Goal: Information Seeking & Learning: Learn about a topic

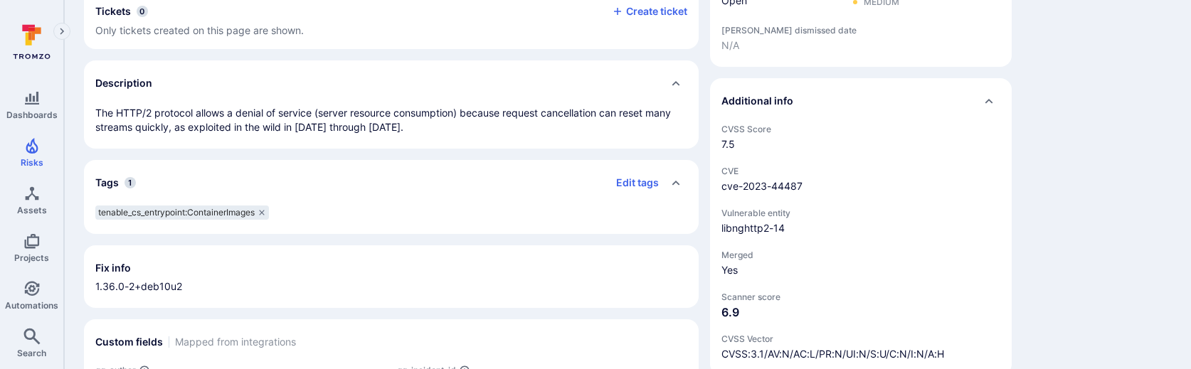
scroll to position [508, 0]
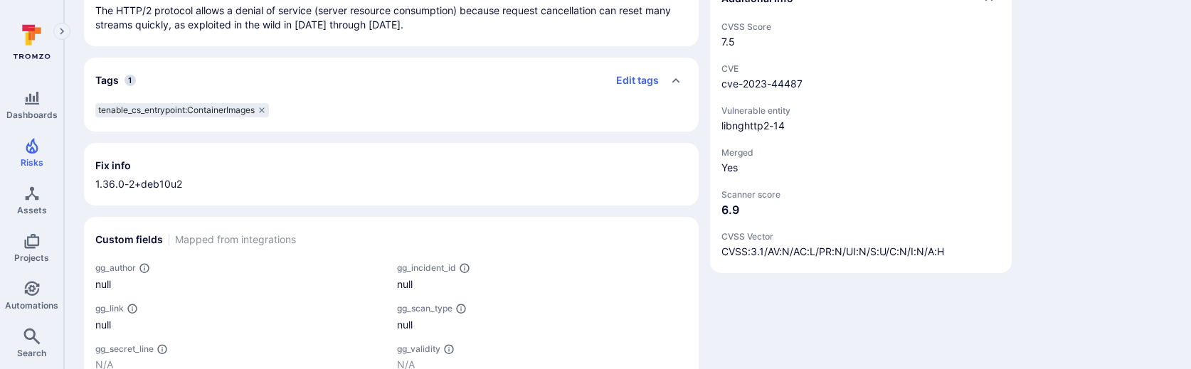
click at [767, 311] on div "Details Assigned to Assign to Projects Not assigned to any project Integration …" at bounding box center [861, 86] width 302 height 924
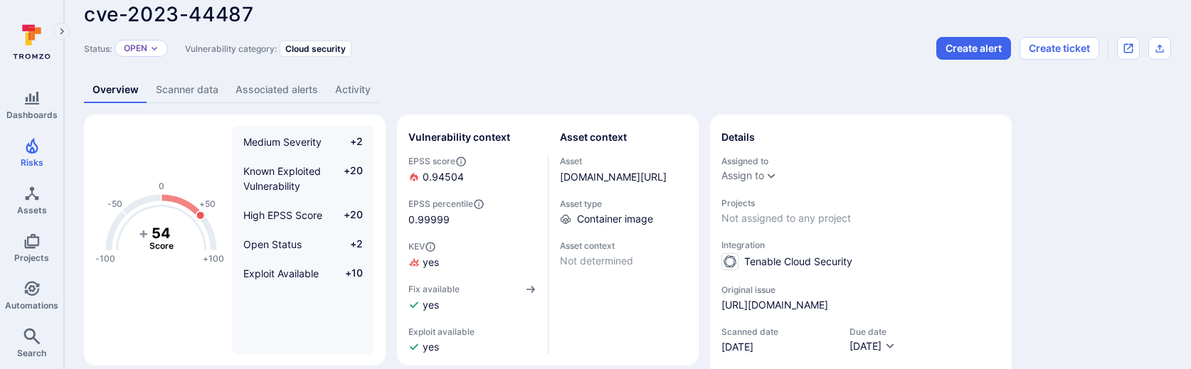
scroll to position [0, 0]
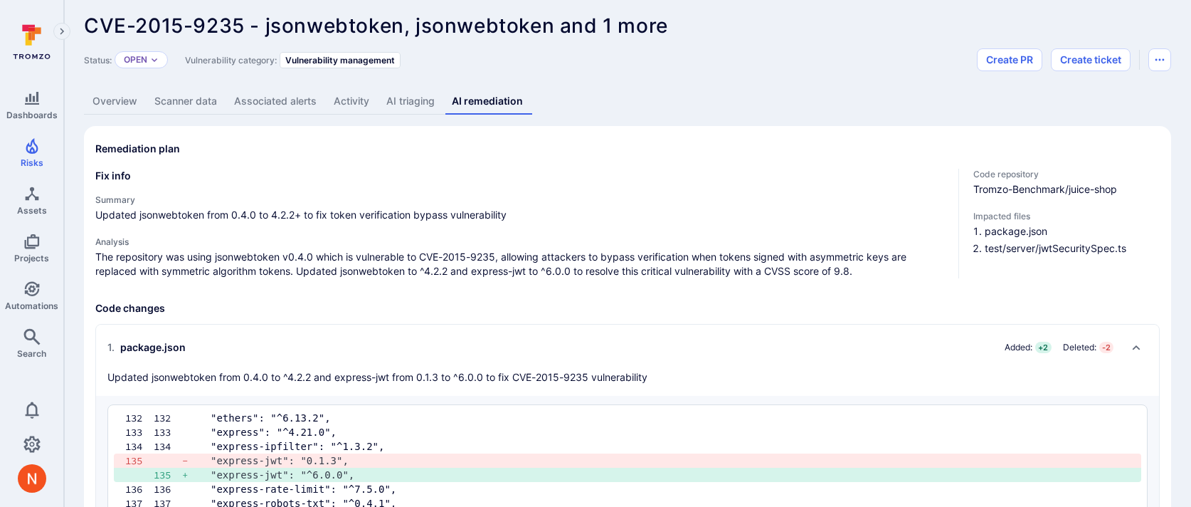
scroll to position [6, 0]
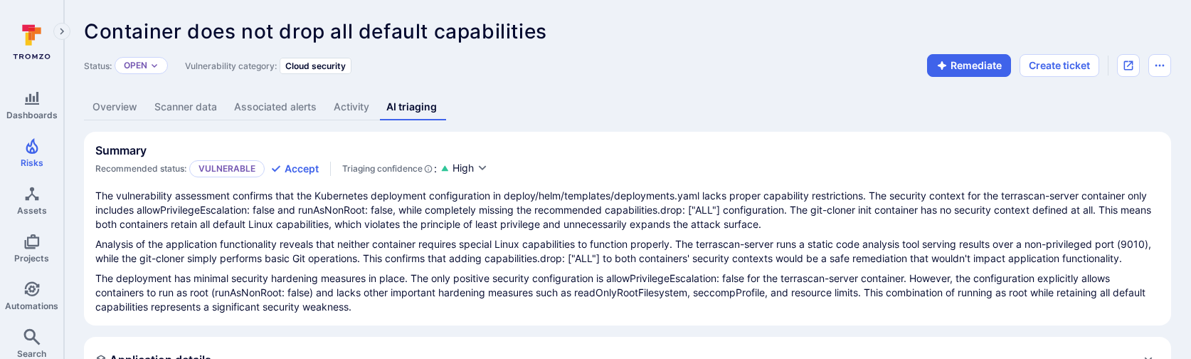
click at [131, 96] on link "Overview" at bounding box center [115, 107] width 62 height 26
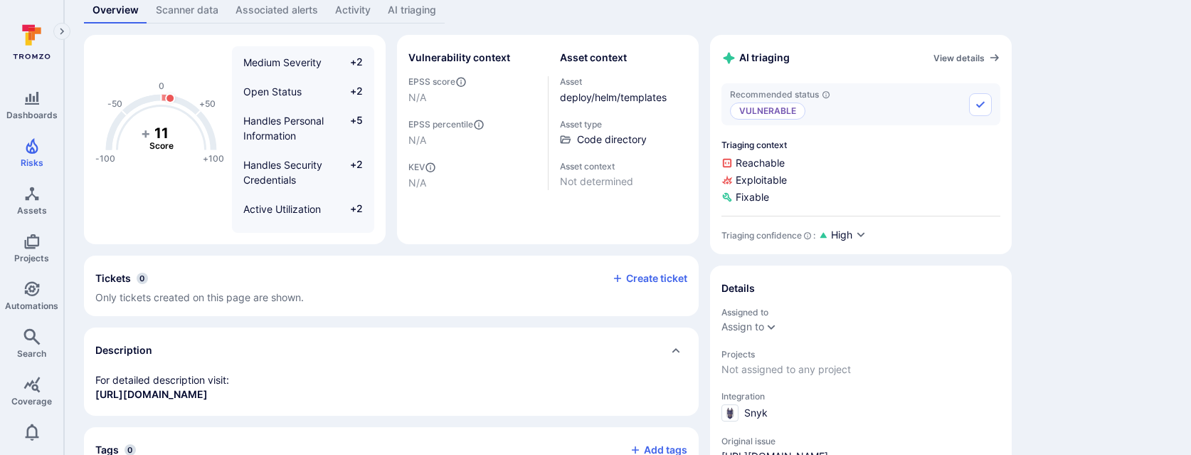
scroll to position [92, 0]
